Goal: Find specific page/section: Find specific page/section

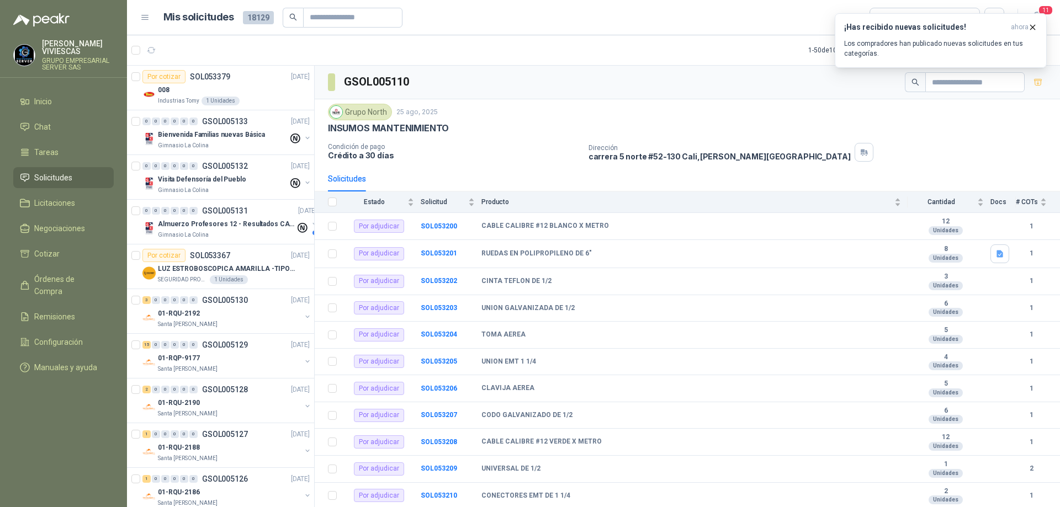
scroll to position [347, 0]
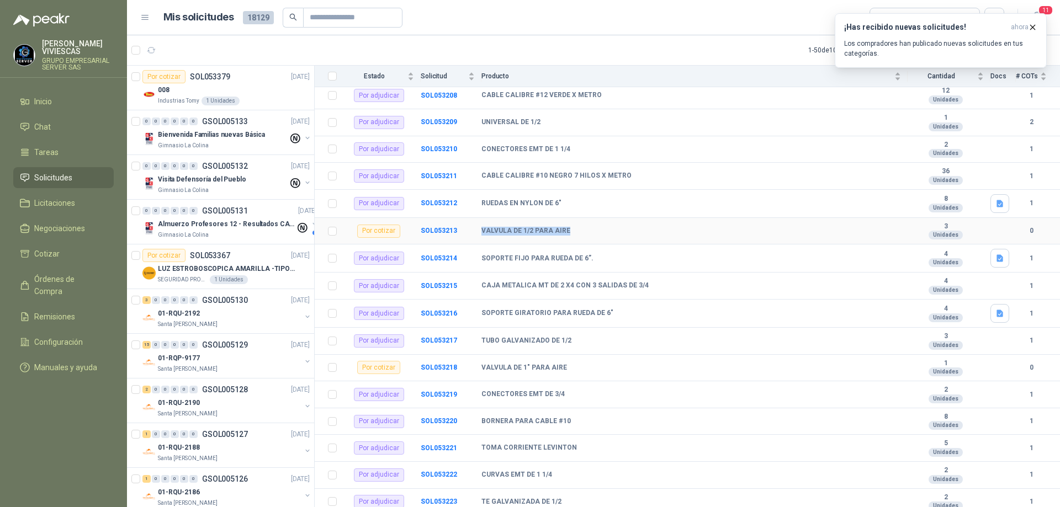
drag, startPoint x: 471, startPoint y: 233, endPoint x: 569, endPoint y: 232, distance: 97.7
click at [569, 232] on tr "Por cotizar SOL053213 VALVULA DE 1/2 PARA AIRE 3 Unidades 0" at bounding box center [687, 231] width 745 height 27
copy tr "VALVULA DE 1/2 PARA AIRE"
click at [51, 174] on span "Solicitudes" at bounding box center [53, 178] width 38 height 12
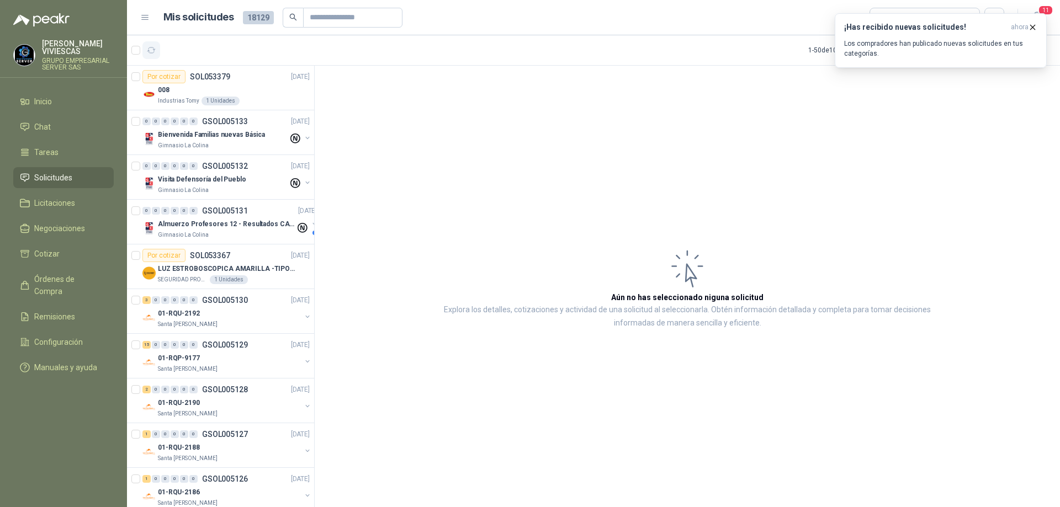
click at [152, 46] on icon "button" at bounding box center [151, 50] width 9 height 9
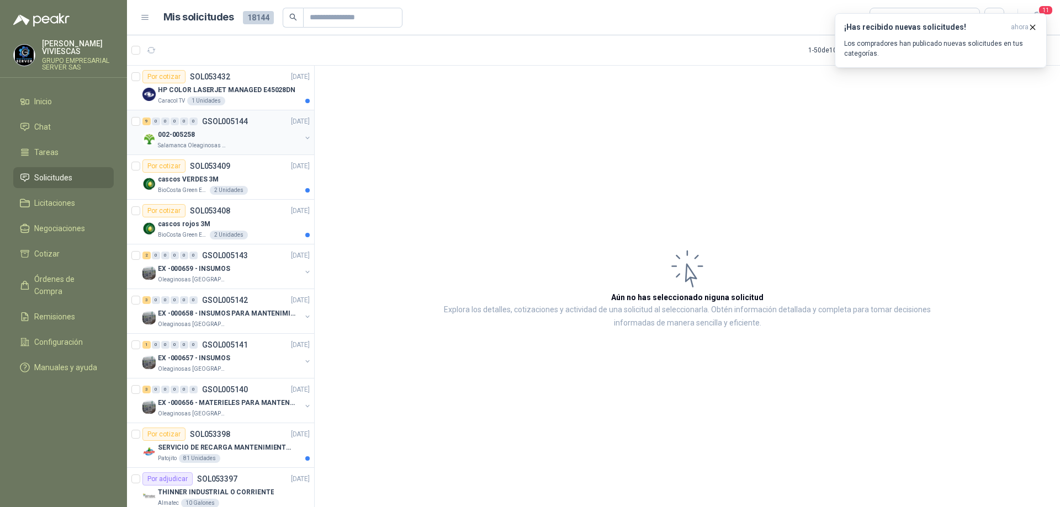
click at [248, 135] on div "002-005258" at bounding box center [229, 134] width 143 height 13
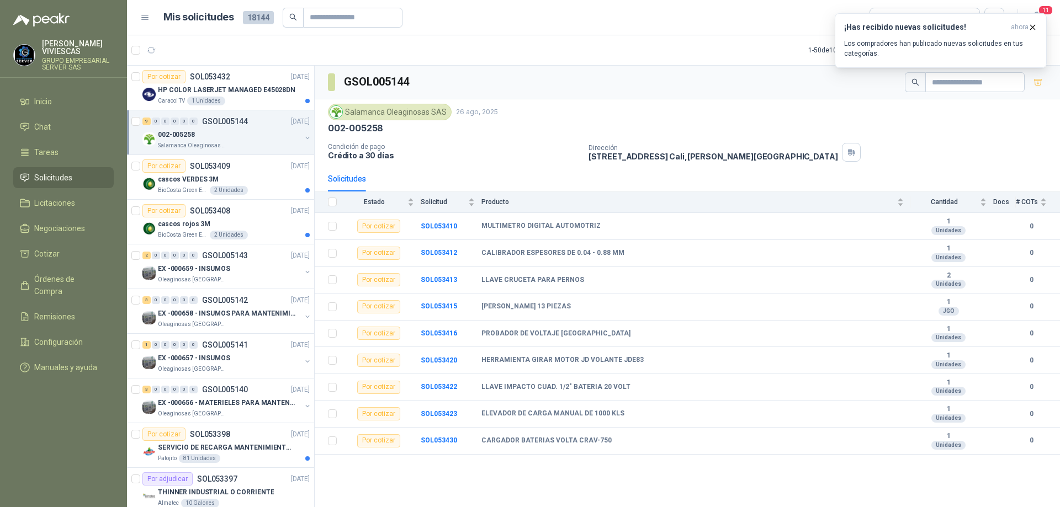
click at [823, 135] on div "Salamanca Oleaginosas SAS [DATE] 002-005258 Condición de pago Crédito a 30 días…" at bounding box center [687, 133] width 719 height 58
click at [442, 227] on b "SOL053410" at bounding box center [439, 226] width 36 height 8
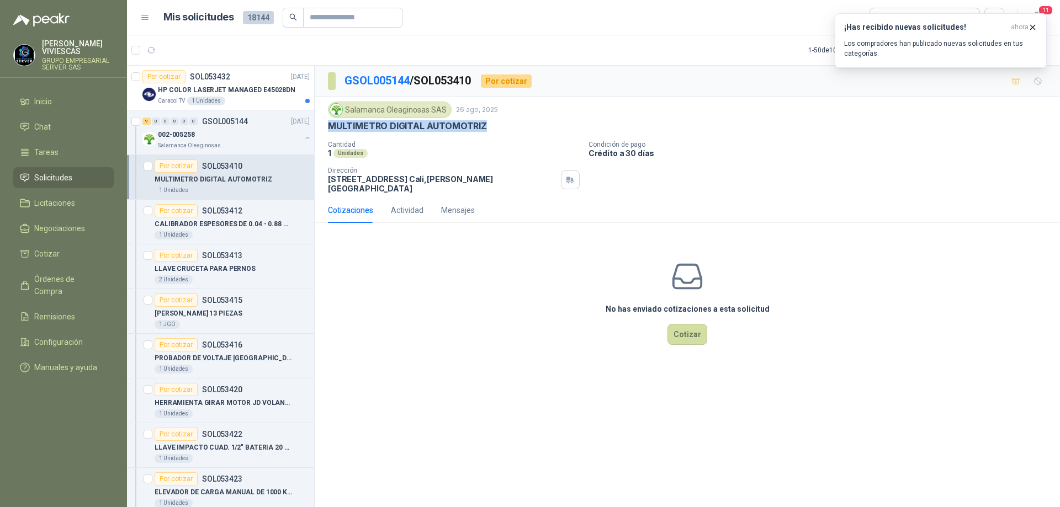
drag, startPoint x: 489, startPoint y: 126, endPoint x: 329, endPoint y: 128, distance: 159.6
click at [329, 128] on div "MULTIMETRO DIGITAL AUTOMOTRIZ" at bounding box center [687, 126] width 719 height 12
copy p "MULTIMETRO DIGITAL AUTOMOTRIZ"
